Goal: Information Seeking & Learning: Learn about a topic

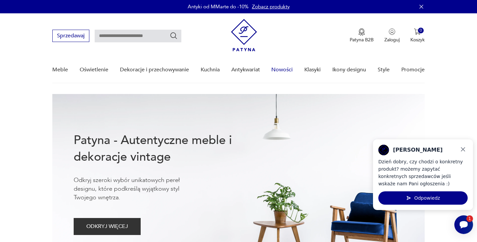
click at [283, 69] on link "Nowości" at bounding box center [281, 70] width 21 height 26
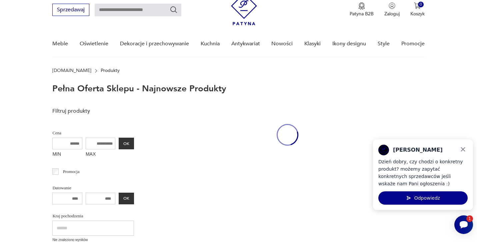
scroll to position [30, 0]
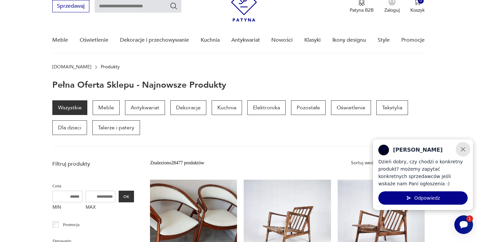
click at [465, 147] on icon "Zamknij" at bounding box center [462, 149] width 7 height 7
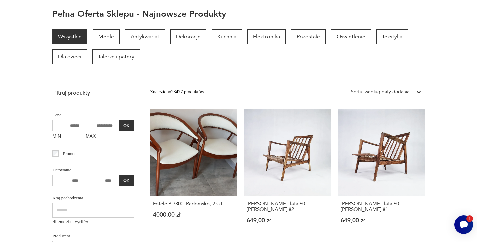
scroll to position [0, 0]
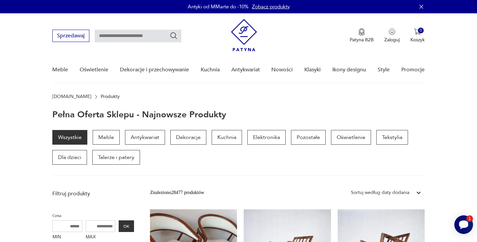
click at [465, 225] on icon "Otwórz czat Smartsupp" at bounding box center [463, 224] width 9 height 8
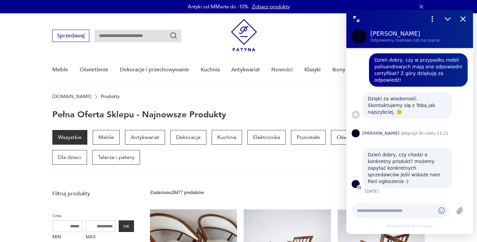
click div
click at [372, 213] on textarea at bounding box center [393, 210] width 73 height 7
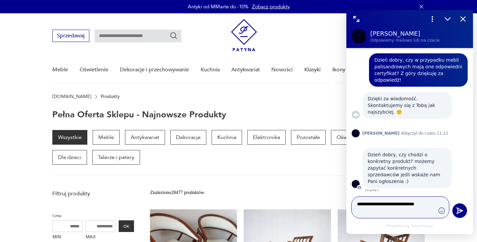
scroll to position [1, 0]
type textarea "**********"
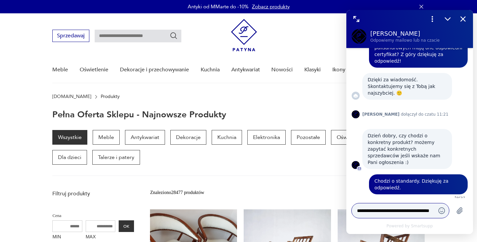
scroll to position [19, 0]
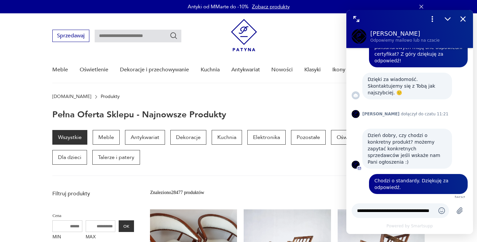
click at [229, 175] on div "Wszystkie Meble Antykwariat Dekoracje Kuchnia Elektronika Pozostałe Oświetlenie…" at bounding box center [238, 153] width 372 height 46
click at [464, 19] on icon "Zamknij" at bounding box center [463, 19] width 9 height 9
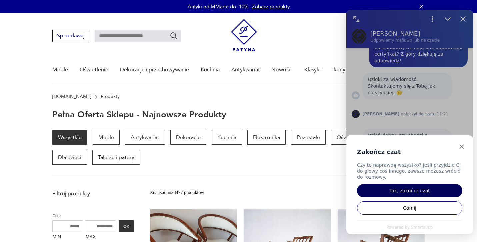
click at [425, 191] on button "Tak, zakończ czat" at bounding box center [409, 190] width 105 height 13
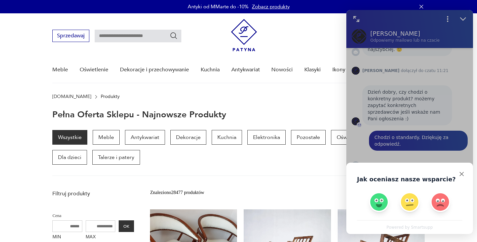
scroll to position [73, 0]
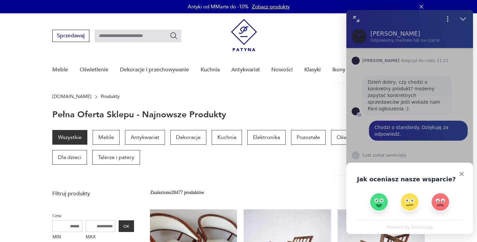
click div "Jak oceniasz nasze wsparcie? Powered by Smartsupp"
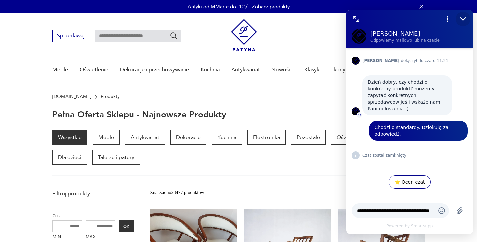
click at [463, 20] on icon "Zmniejsz" at bounding box center [462, 19] width 5 height 3
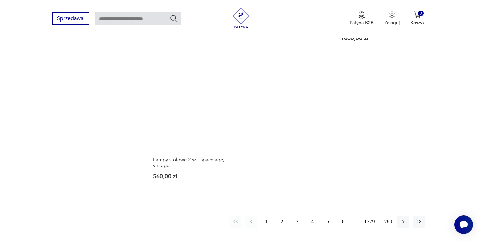
scroll to position [859, 0]
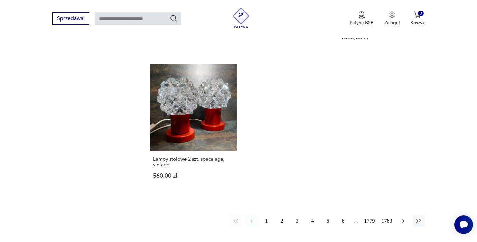
click at [404, 218] on icon "button" at bounding box center [403, 221] width 7 height 7
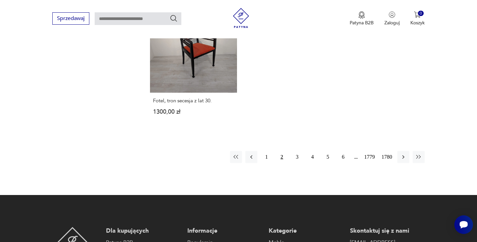
scroll to position [975, 0]
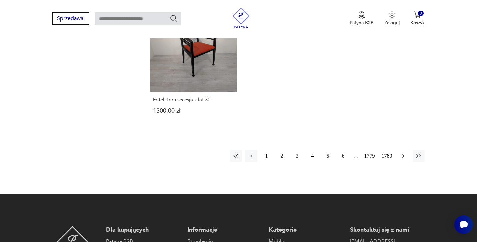
click at [403, 153] on icon "button" at bounding box center [403, 156] width 7 height 7
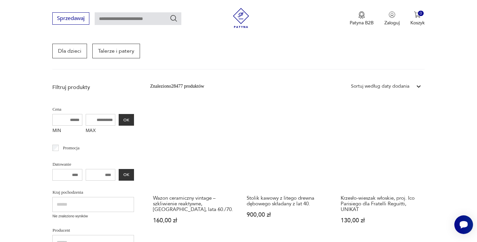
scroll to position [108, 0]
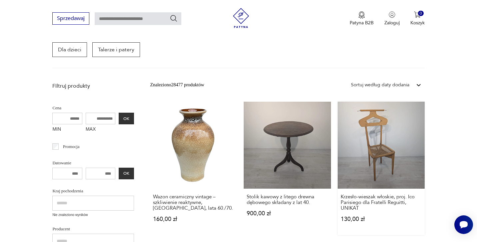
click at [363, 143] on link "Krzesło-wieszak włoskie, proj. Ico Parisiego dla Fratelli Reguitti, UNIKAT 130,…" at bounding box center [381, 168] width 87 height 133
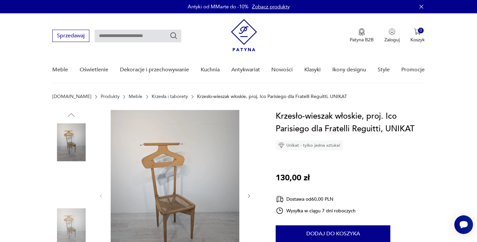
click at [180, 162] on img at bounding box center [175, 195] width 129 height 171
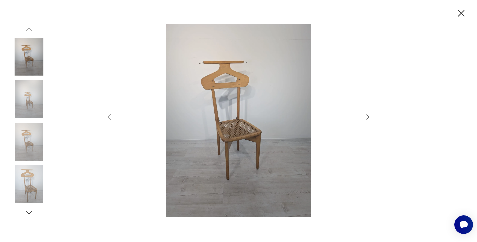
click at [219, 89] on img at bounding box center [238, 121] width 237 height 194
click at [231, 95] on img at bounding box center [238, 121] width 237 height 194
click at [21, 60] on img at bounding box center [29, 57] width 38 height 38
click at [25, 58] on img at bounding box center [29, 57] width 38 height 38
click at [367, 116] on icon "button" at bounding box center [368, 117] width 8 height 8
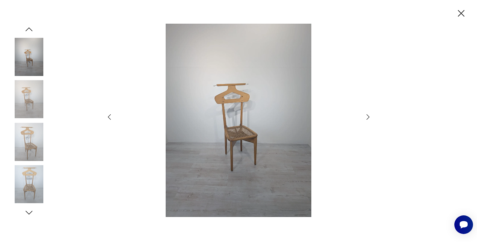
click at [367, 116] on icon "button" at bounding box center [368, 117] width 8 height 8
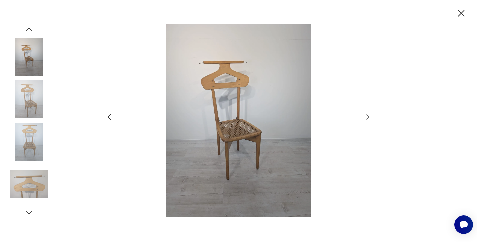
click at [367, 116] on icon "button" at bounding box center [368, 117] width 8 height 8
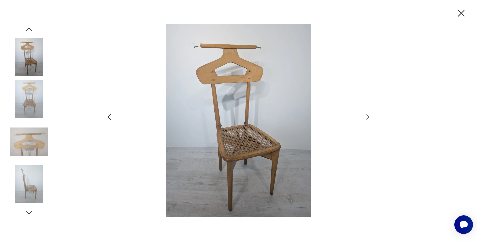
click at [367, 116] on icon "button" at bounding box center [368, 117] width 8 height 8
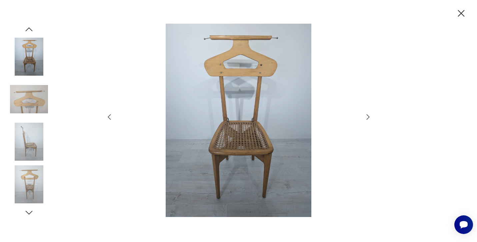
click at [367, 116] on icon "button" at bounding box center [368, 117] width 8 height 8
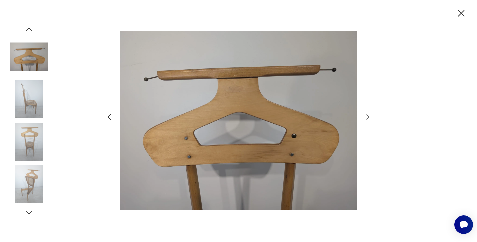
click at [367, 116] on icon "button" at bounding box center [368, 117] width 8 height 8
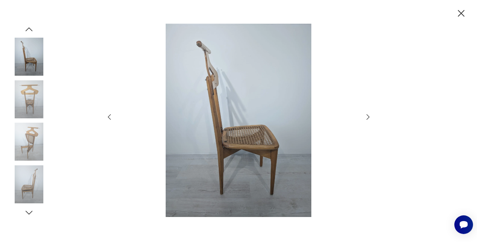
click at [367, 116] on icon "button" at bounding box center [368, 117] width 8 height 8
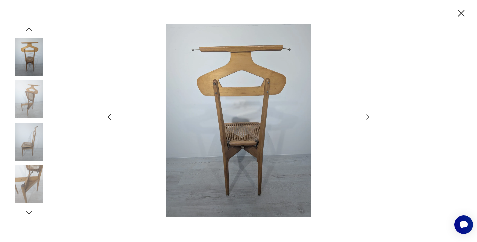
click at [367, 116] on icon "button" at bounding box center [368, 117] width 8 height 8
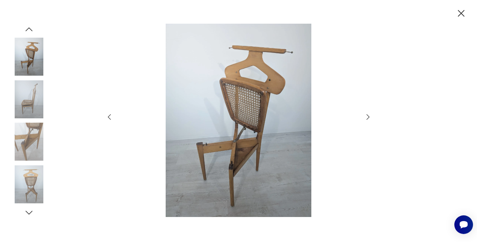
click at [367, 116] on icon "button" at bounding box center [368, 117] width 8 height 8
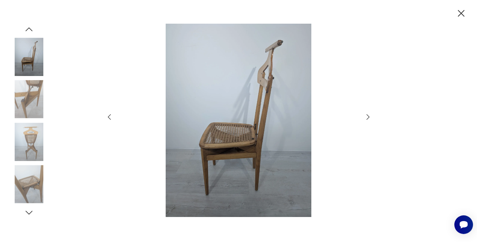
click at [461, 13] on icon "button" at bounding box center [461, 13] width 7 height 7
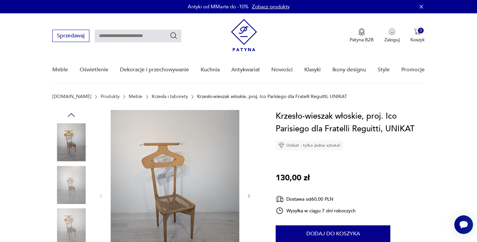
click at [151, 34] on input "text" at bounding box center [138, 36] width 87 height 13
type input "**********"
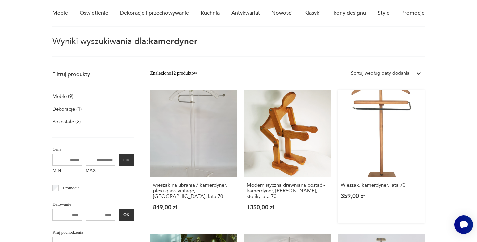
click at [382, 128] on link "Wieszak, kamerdyner, lata 70. 359,00 zł" at bounding box center [381, 156] width 87 height 133
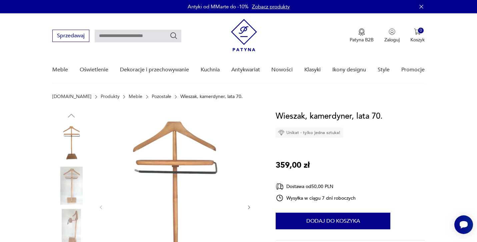
type input "**********"
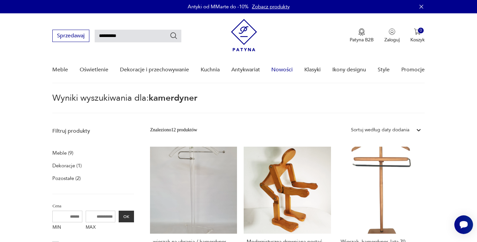
click at [286, 69] on link "Nowości" at bounding box center [281, 70] width 21 height 26
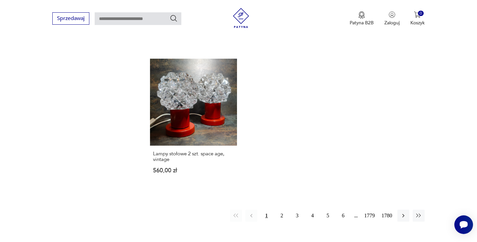
scroll to position [871, 0]
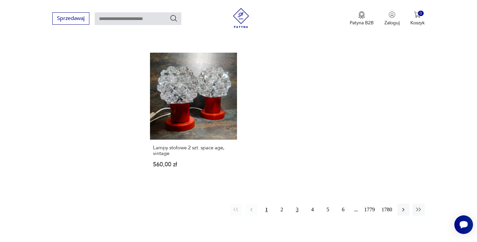
click at [295, 204] on button "3" at bounding box center [297, 210] width 12 height 12
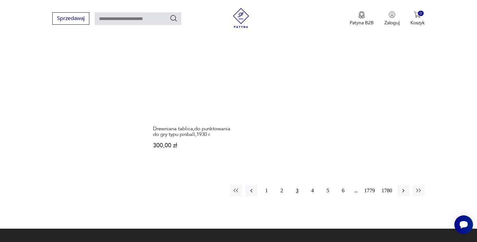
scroll to position [893, 0]
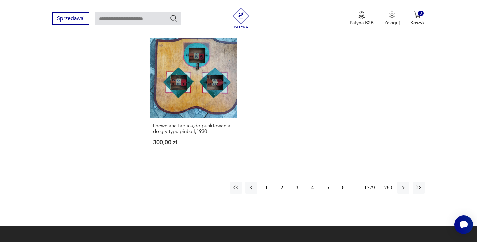
click at [311, 182] on button "4" at bounding box center [313, 188] width 12 height 12
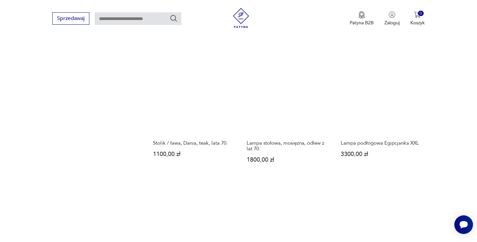
scroll to position [731, 0]
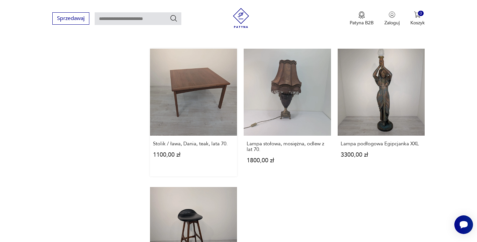
click at [205, 80] on link "Stolik / ława, Dania, teak, lata 70. 1100,00 zł" at bounding box center [193, 113] width 87 height 128
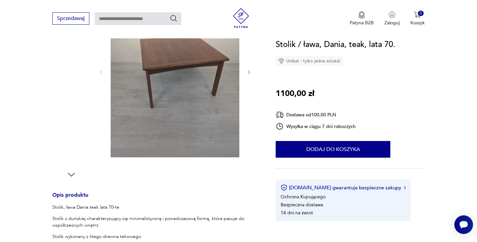
scroll to position [126, 0]
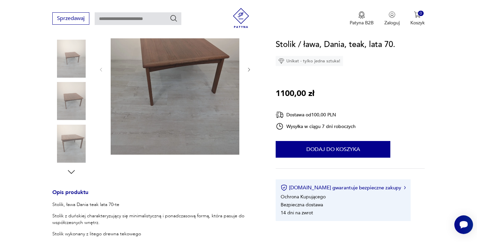
click at [180, 59] on img at bounding box center [175, 69] width 129 height 171
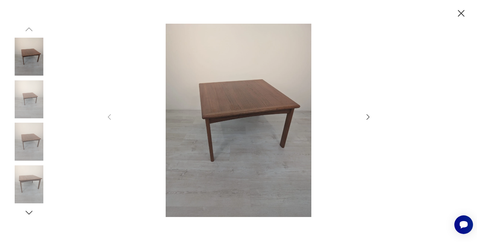
click at [370, 119] on icon "button" at bounding box center [368, 117] width 8 height 8
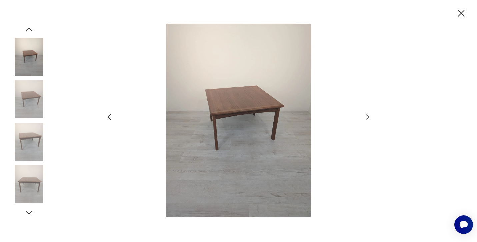
click at [370, 119] on icon "button" at bounding box center [368, 117] width 8 height 8
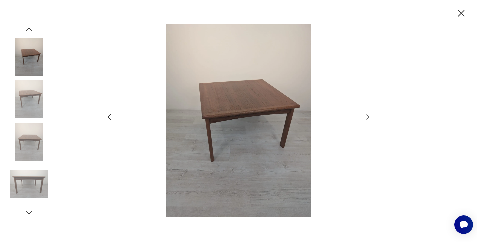
click at [370, 119] on icon "button" at bounding box center [368, 117] width 8 height 8
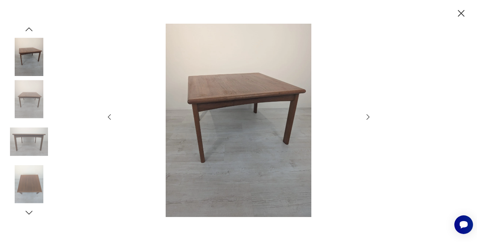
click at [370, 119] on icon "button" at bounding box center [368, 117] width 8 height 8
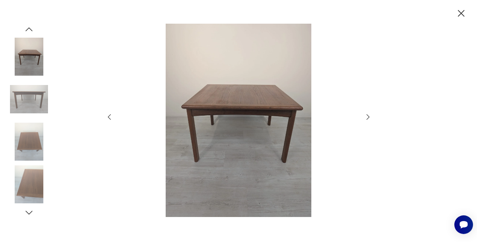
click at [370, 119] on icon "button" at bounding box center [368, 117] width 8 height 8
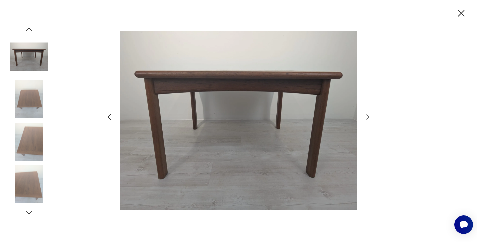
click at [370, 119] on icon "button" at bounding box center [368, 117] width 8 height 8
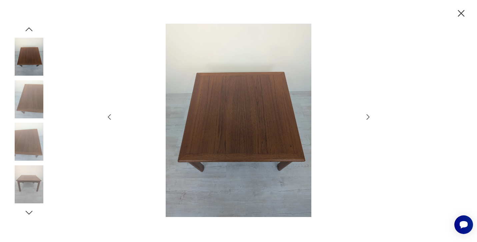
click at [370, 119] on icon "button" at bounding box center [368, 117] width 8 height 8
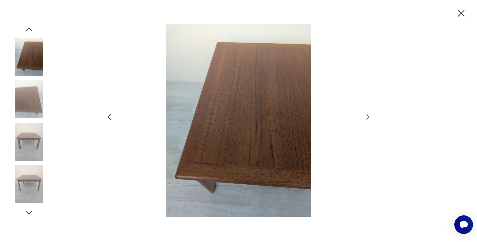
click at [370, 119] on icon "button" at bounding box center [368, 117] width 8 height 8
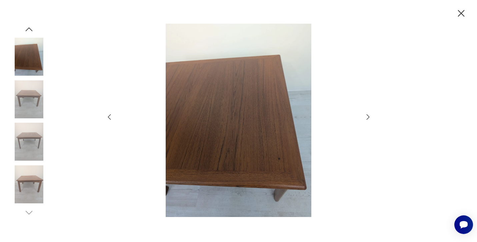
click at [370, 119] on icon "button" at bounding box center [368, 117] width 8 height 8
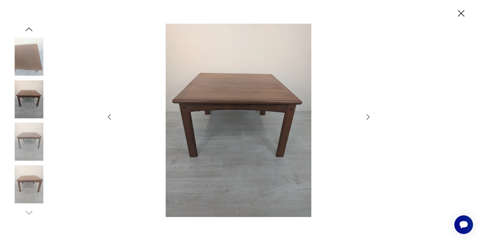
click at [370, 119] on icon "button" at bounding box center [368, 117] width 8 height 8
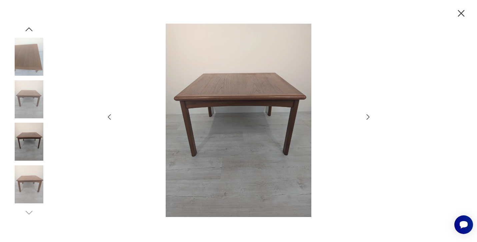
click at [370, 119] on icon "button" at bounding box center [368, 117] width 8 height 8
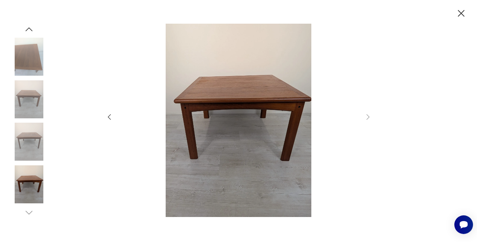
click at [462, 13] on icon "button" at bounding box center [461, 14] width 12 height 12
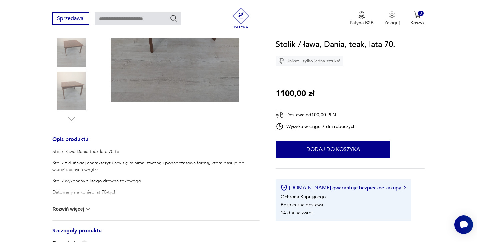
scroll to position [183, 0]
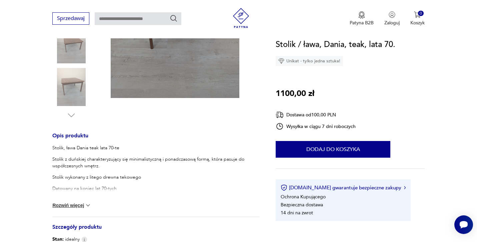
click at [88, 204] on img at bounding box center [88, 205] width 7 height 7
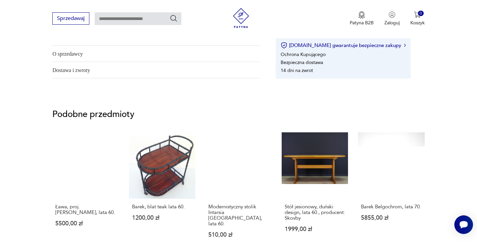
scroll to position [549, 0]
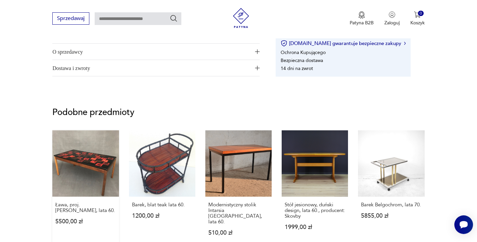
click at [104, 162] on link "Ława, proj. [PERSON_NAME], lata 60. 5500,00 zł" at bounding box center [85, 189] width 66 height 118
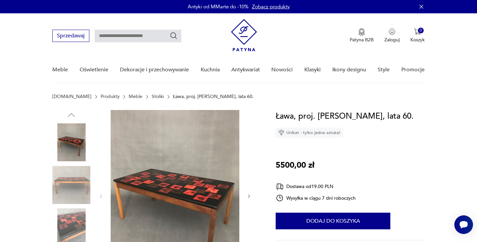
click at [181, 182] on img at bounding box center [175, 196] width 129 height 172
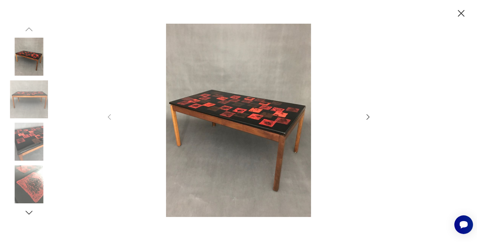
click at [364, 115] on icon "button" at bounding box center [368, 117] width 8 height 8
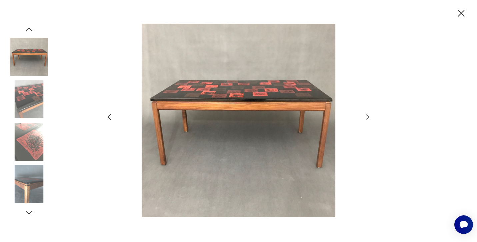
click at [364, 115] on icon "button" at bounding box center [368, 117] width 8 height 8
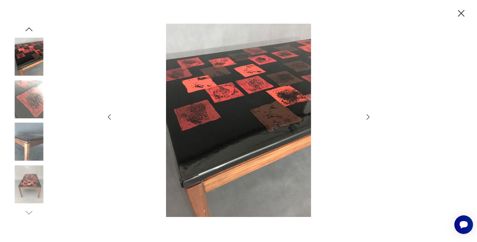
click at [364, 115] on icon "button" at bounding box center [368, 117] width 8 height 8
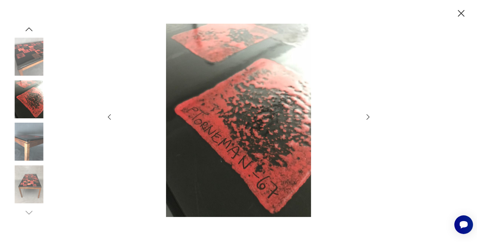
click at [364, 115] on icon "button" at bounding box center [368, 117] width 8 height 8
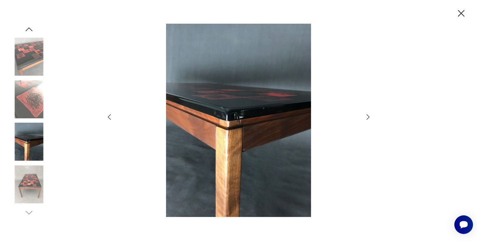
click at [364, 115] on icon "button" at bounding box center [368, 117] width 8 height 8
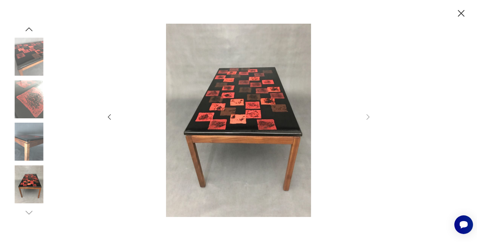
click at [465, 14] on icon "button" at bounding box center [461, 14] width 12 height 12
